Goal: Task Accomplishment & Management: Manage account settings

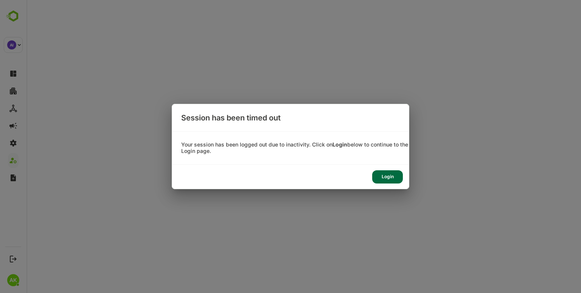
click at [387, 176] on div "Login" at bounding box center [387, 177] width 31 height 13
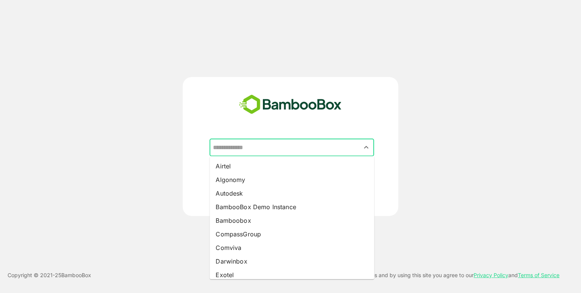
click at [276, 147] on input "text" at bounding box center [291, 148] width 161 height 14
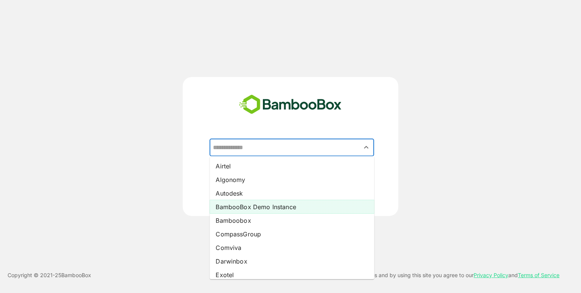
click at [265, 211] on li "BambooBox Demo Instance" at bounding box center [291, 207] width 164 height 14
type input "**********"
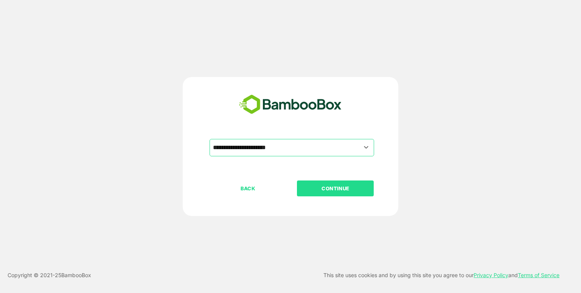
click at [318, 183] on button "CONTINUE" at bounding box center [335, 189] width 77 height 16
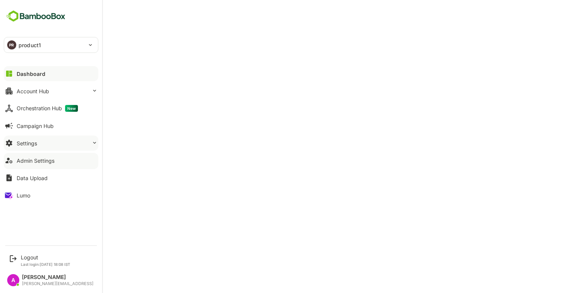
click at [48, 147] on button "Settings" at bounding box center [51, 143] width 95 height 15
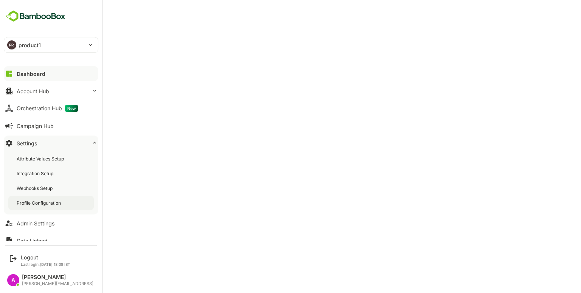
click at [36, 200] on div "Profile Configuration" at bounding box center [40, 203] width 46 height 6
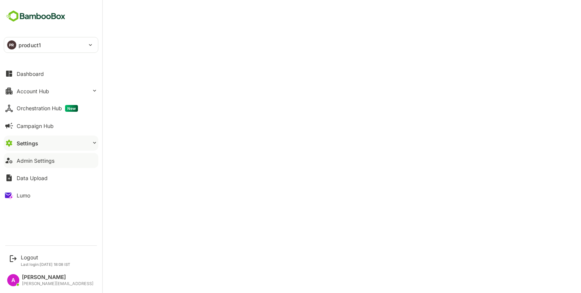
click at [31, 159] on div "Admin Settings" at bounding box center [36, 161] width 38 height 6
